Goal: Task Accomplishment & Management: Manage account settings

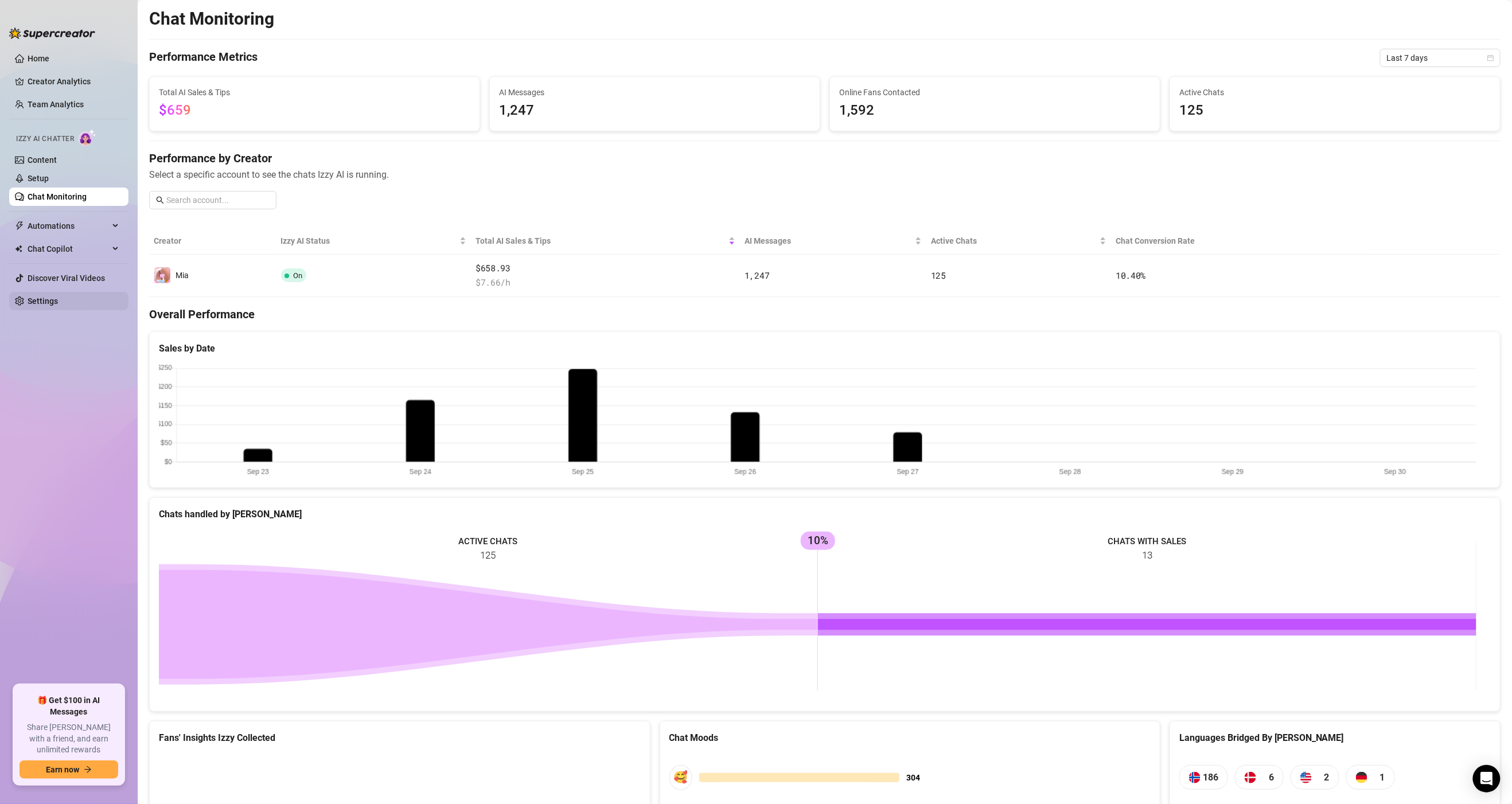
click at [54, 296] on link "Settings" at bounding box center [43, 300] width 31 height 9
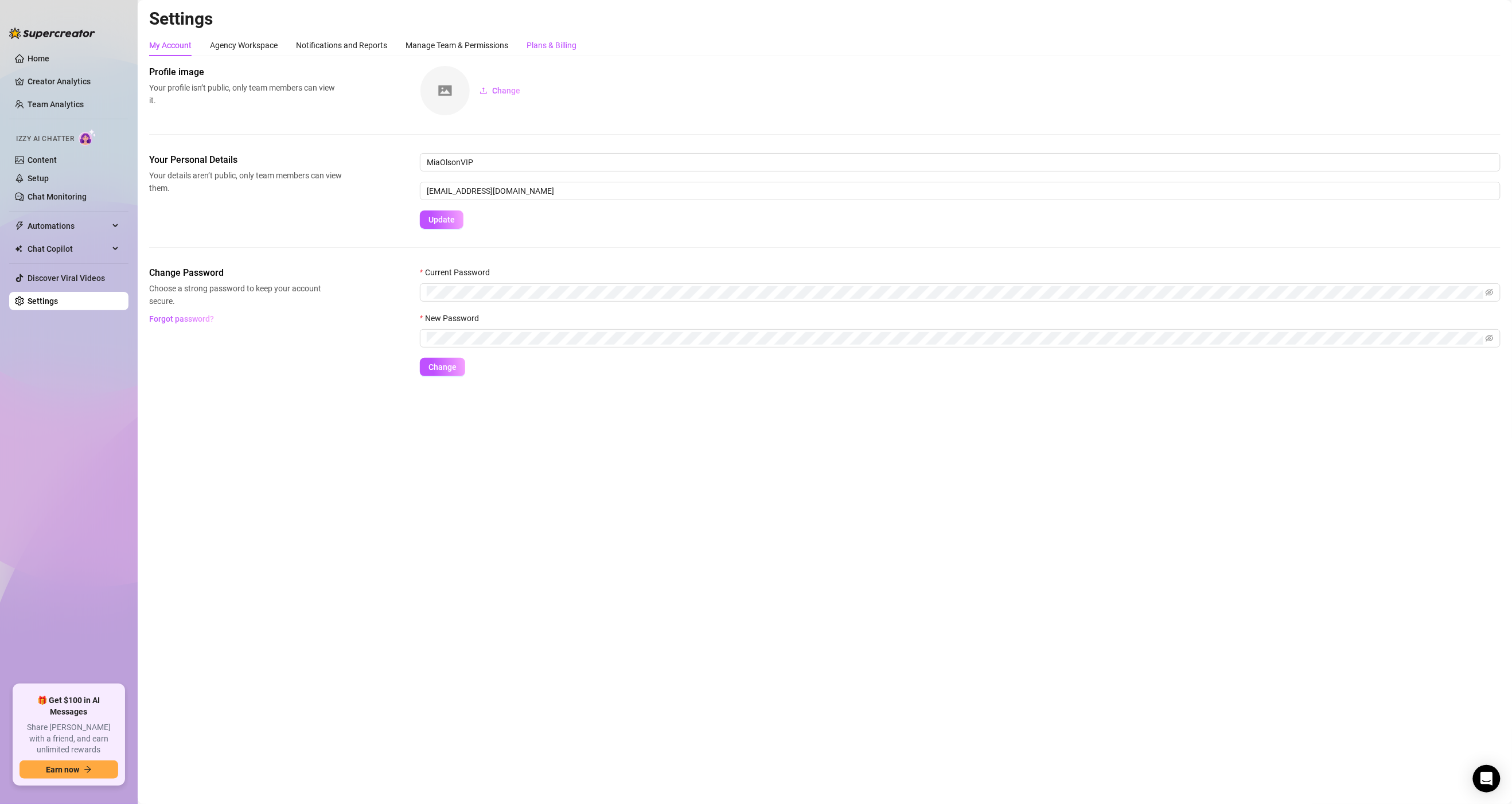
click at [551, 45] on div "Plans & Billing" at bounding box center [551, 45] width 50 height 13
